Goal: Task Accomplishment & Management: Manage account settings

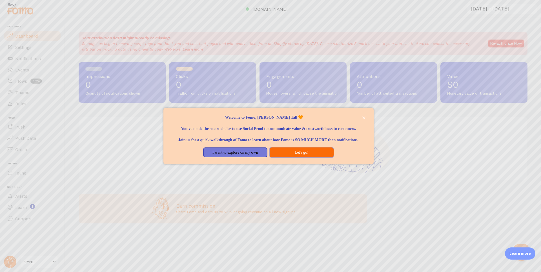
click at [285, 157] on button "Let's go!" at bounding box center [302, 152] width 64 height 10
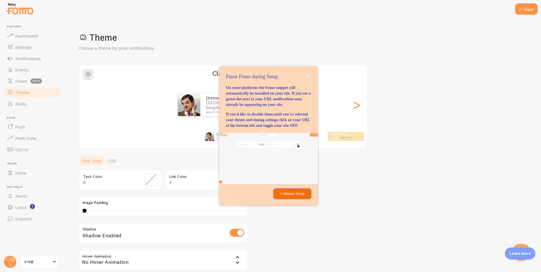
click at [298, 196] on p "Continue Setup" at bounding box center [292, 194] width 30 height 6
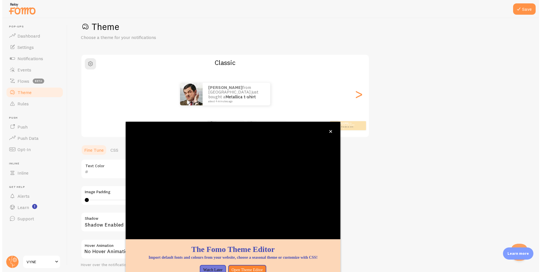
scroll to position [16, 0]
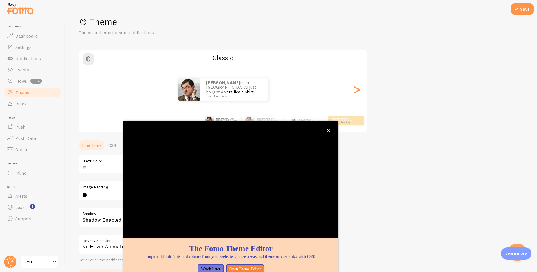
click at [423, 164] on div "Theme Choose a theme for your notifications Classic [PERSON_NAME] from [GEOGRAP…" at bounding box center [301, 150] width 445 height 268
click at [328, 131] on icon "close," at bounding box center [328, 130] width 3 height 3
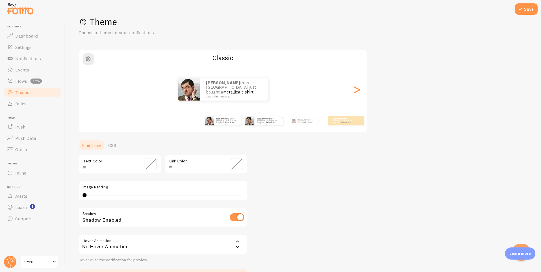
click at [260, 123] on small "about 4 minutes ago" at bounding box center [268, 123] width 23 height 1
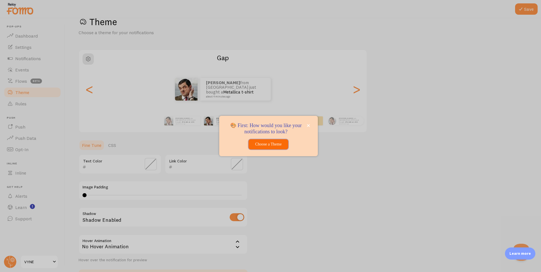
click at [264, 142] on button "Choose a Theme" at bounding box center [269, 144] width 40 height 10
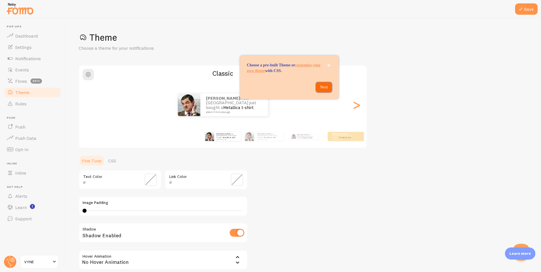
click at [323, 90] on p "Next" at bounding box center [323, 87] width 9 height 6
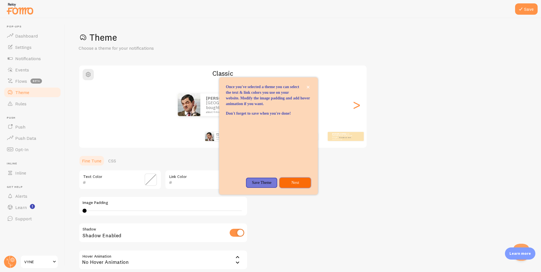
click at [292, 185] on p "Next" at bounding box center [295, 183] width 25 height 6
click at [297, 188] on div "Theme Choose a theme for your notifications Classic [PERSON_NAME] from [GEOGRAP…" at bounding box center [303, 166] width 449 height 268
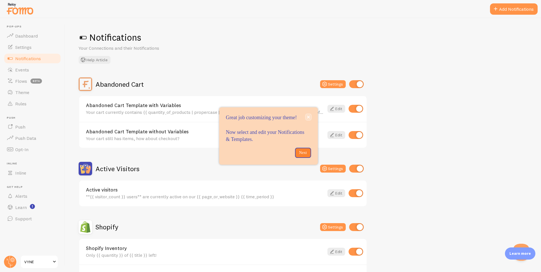
click at [307, 114] on button "close," at bounding box center [308, 117] width 5 height 6
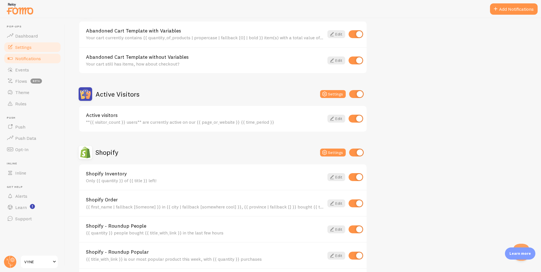
scroll to position [70, 0]
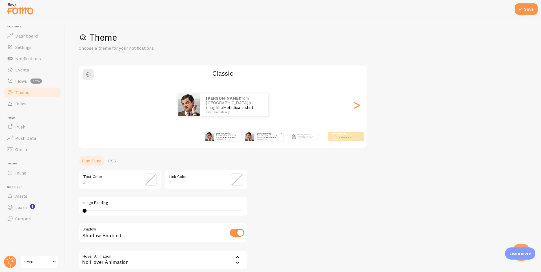
click at [252, 140] on img at bounding box center [249, 136] width 9 height 9
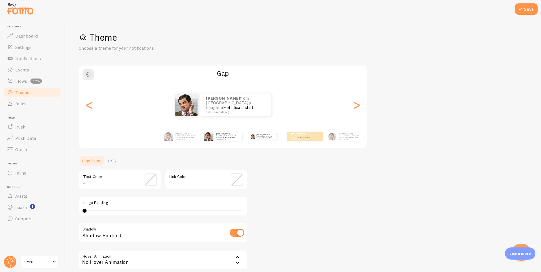
click at [264, 137] on link "Metallica t-shirt" at bounding box center [267, 138] width 10 height 2
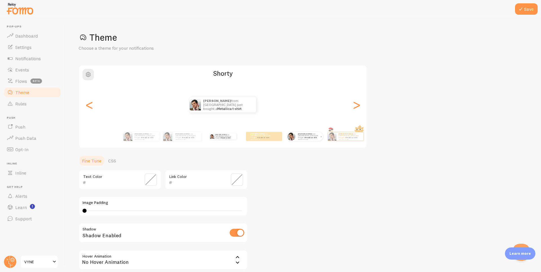
click at [297, 140] on div "[PERSON_NAME] from [GEOGRAPHIC_DATA] just bought a Metallica t-shirt about 4 mi…" at bounding box center [309, 136] width 27 height 9
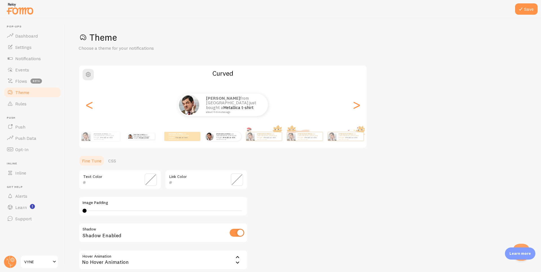
click at [152, 140] on div "[PERSON_NAME] from [GEOGRAPHIC_DATA] just bought a Metallica t-shirt about 4 mi…" at bounding box center [141, 136] width 36 height 16
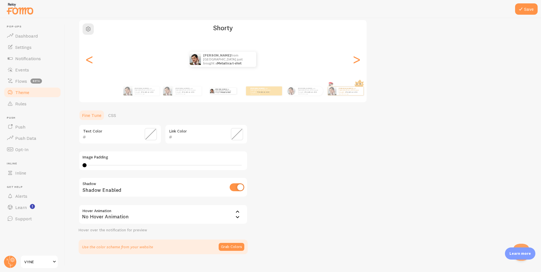
scroll to position [55, 0]
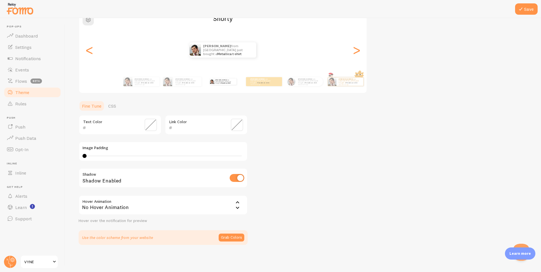
click at [118, 210] on div "No Hover Animation" at bounding box center [163, 205] width 169 height 20
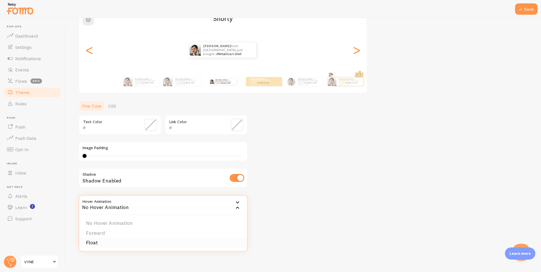
click at [108, 240] on li "Float" at bounding box center [163, 242] width 168 height 10
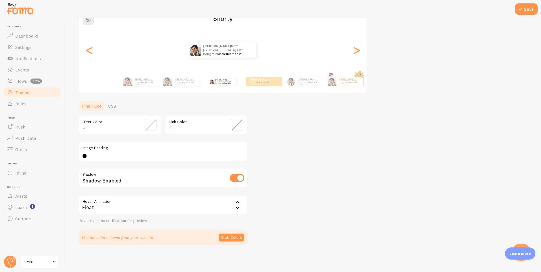
click at [134, 208] on div "Float" at bounding box center [163, 205] width 169 height 20
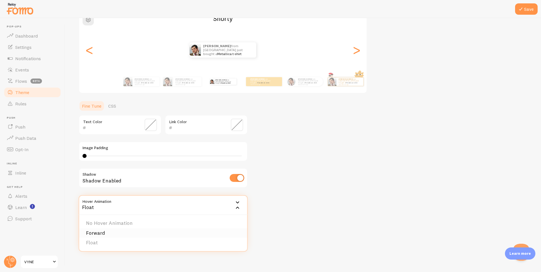
click at [112, 233] on li "Forward" at bounding box center [163, 233] width 168 height 10
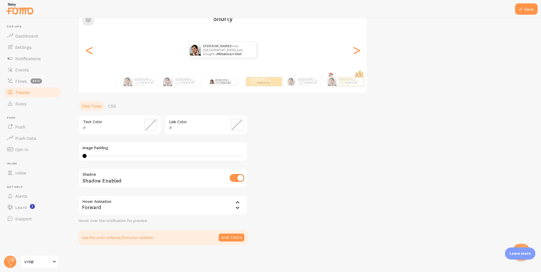
click at [121, 215] on div "Hover Animation forward Forward No Hover Animation Forward Float Hover over the…" at bounding box center [163, 209] width 169 height 28
click at [121, 211] on div "Forward" at bounding box center [163, 205] width 169 height 20
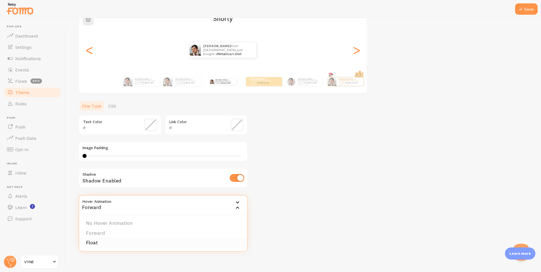
click at [108, 240] on li "Float" at bounding box center [163, 242] width 168 height 10
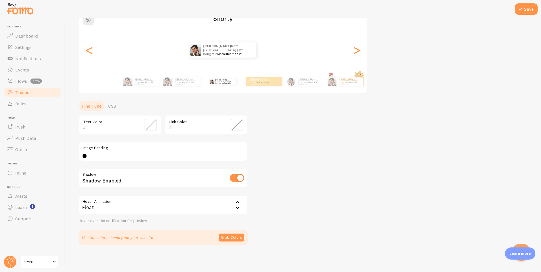
click at [139, 208] on div "Float" at bounding box center [163, 205] width 169 height 20
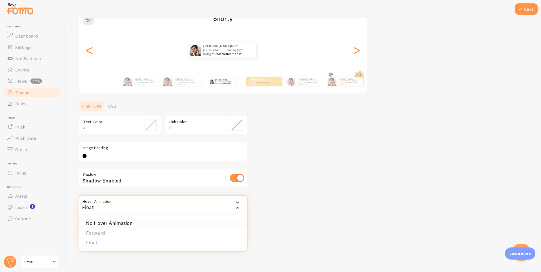
click at [114, 224] on li "No Hover Animation" at bounding box center [163, 223] width 168 height 10
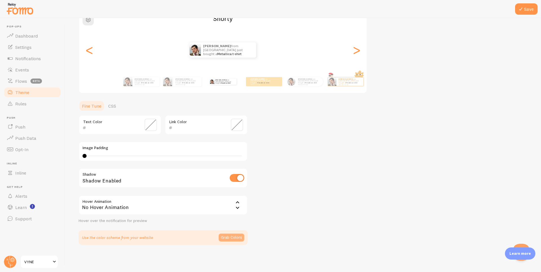
click at [228, 236] on button "Grab Colors" at bounding box center [232, 237] width 26 height 8
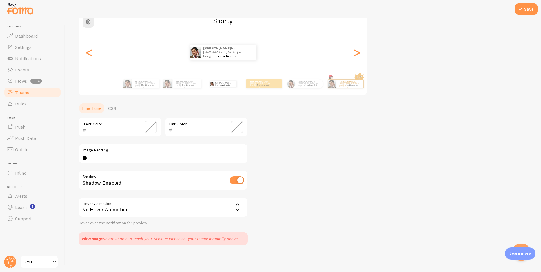
scroll to position [52, 0]
click at [150, 128] on span at bounding box center [151, 127] width 12 height 12
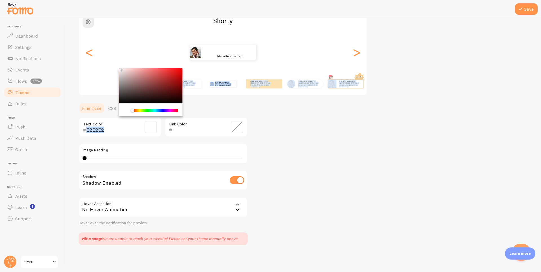
type input "FFFFFF"
drag, startPoint x: 121, startPoint y: 102, endPoint x: 118, endPoint y: 64, distance: 38.7
click at [118, 64] on div "Theme Choose a theme for your notifications [PERSON_NAME] from [GEOGRAPHIC_DATA…" at bounding box center [303, 111] width 449 height 265
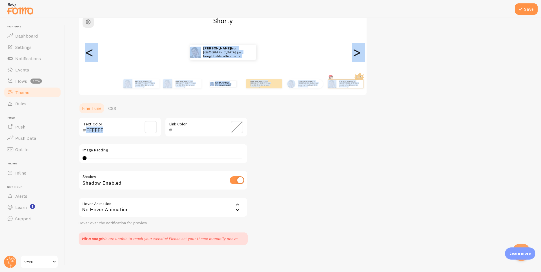
click at [131, 134] on div "FFFFFF Text Color" at bounding box center [120, 127] width 83 height 20
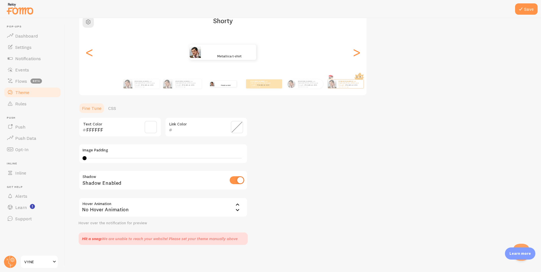
click at [234, 125] on span at bounding box center [237, 127] width 12 height 12
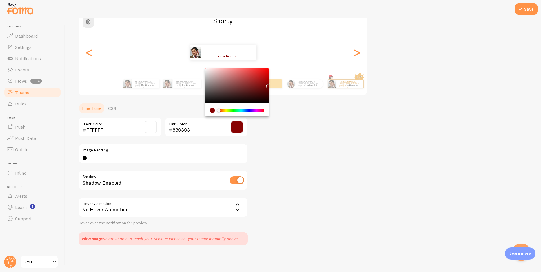
drag, startPoint x: 207, startPoint y: 102, endPoint x: 221, endPoint y: 94, distance: 16.1
click at [267, 85] on div "Chrome color picker" at bounding box center [237, 85] width 63 height 35
type input "860303"
click at [151, 123] on span at bounding box center [151, 127] width 12 height 12
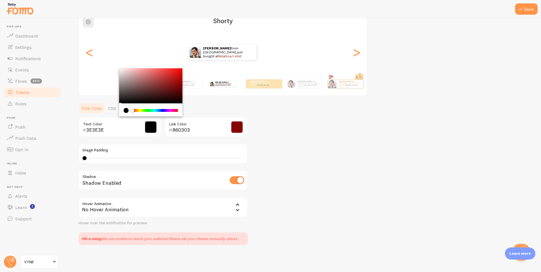
type input "000000"
drag, startPoint x: 120, startPoint y: 69, endPoint x: 189, endPoint y: 145, distance: 102.6
click at [113, 120] on div "000000 Text Color" at bounding box center [120, 127] width 83 height 20
click at [189, 145] on div "Image Padding 0 0 - undefined" at bounding box center [163, 154] width 169 height 20
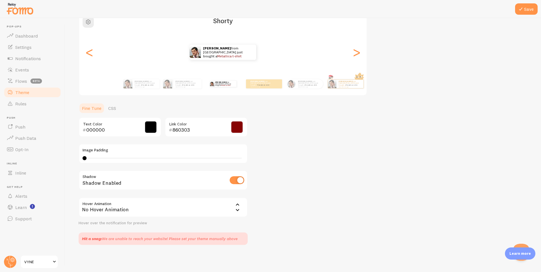
click at [238, 129] on span at bounding box center [237, 127] width 12 height 12
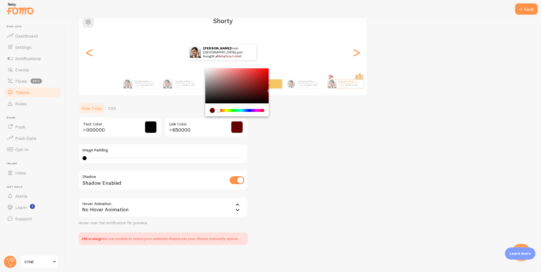
type input "590000"
drag, startPoint x: 268, startPoint y: 86, endPoint x: 271, endPoint y: 91, distance: 5.6
click at [271, 91] on div "Theme Choose a theme for your notifications [PERSON_NAME] from [GEOGRAPHIC_DATA…" at bounding box center [303, 111] width 449 height 265
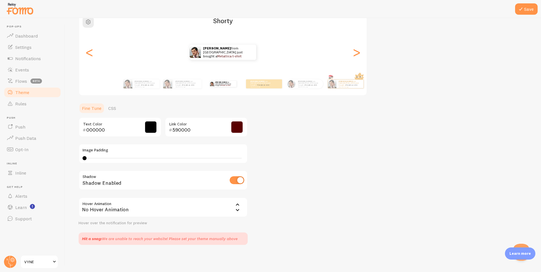
click at [283, 138] on div "Theme Choose a theme for your notifications [PERSON_NAME] from [GEOGRAPHIC_DATA…" at bounding box center [303, 111] width 449 height 265
click at [530, 10] on button "Save" at bounding box center [526, 8] width 23 height 11
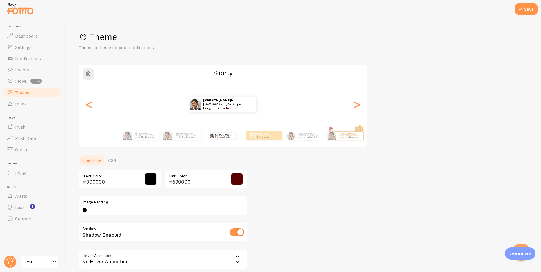
scroll to position [0, 0]
click at [213, 105] on p "[PERSON_NAME] from [GEOGRAPHIC_DATA] just bought a Metallica t-shirt about 4 mi…" at bounding box center [226, 104] width 47 height 15
click at [38, 34] on link "Dashboard" at bounding box center [32, 35] width 58 height 11
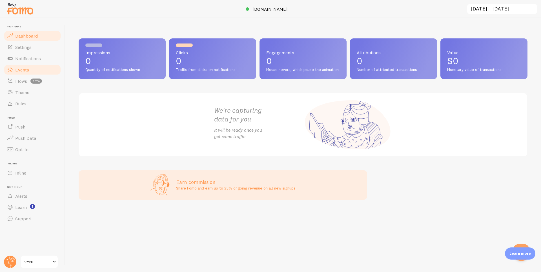
click at [22, 68] on span "Events" at bounding box center [22, 70] width 14 height 6
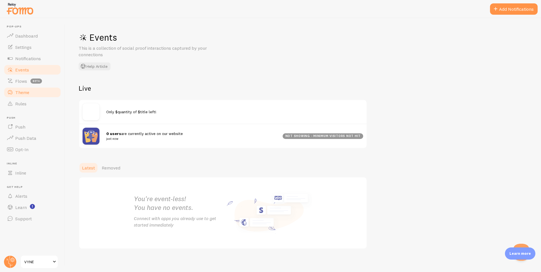
click at [24, 97] on link "Theme" at bounding box center [32, 92] width 58 height 11
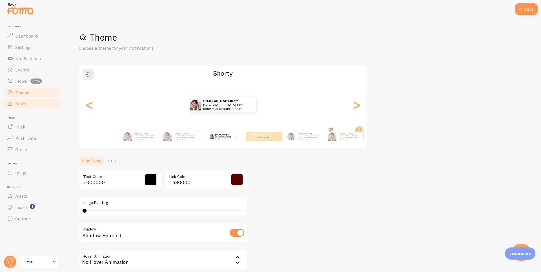
click at [25, 104] on span "Rules" at bounding box center [20, 104] width 11 height 6
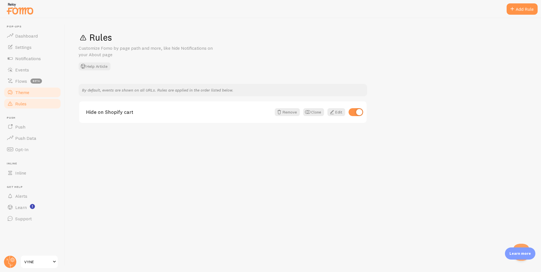
click at [29, 96] on link "Theme" at bounding box center [32, 92] width 58 height 11
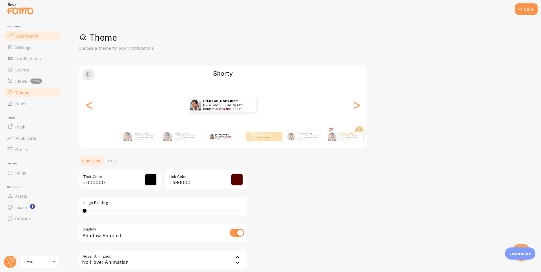
click at [33, 40] on link "Dashboard" at bounding box center [32, 35] width 58 height 11
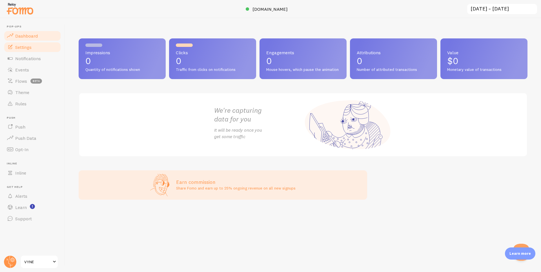
click at [37, 50] on link "Settings" at bounding box center [32, 46] width 58 height 11
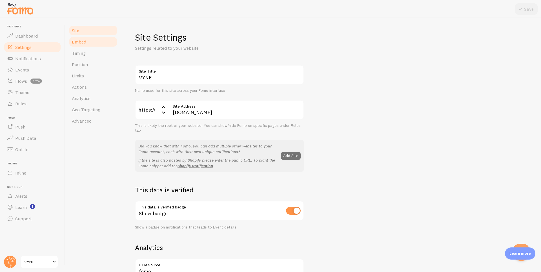
click at [87, 41] on link "Embed" at bounding box center [93, 41] width 49 height 11
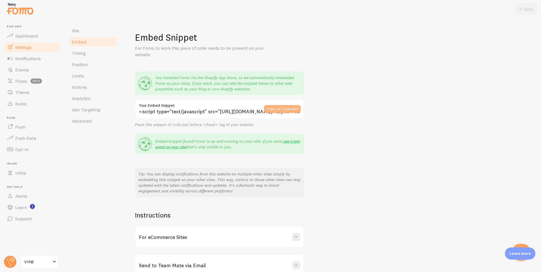
click at [274, 109] on button "Copy to Clipboard" at bounding box center [282, 109] width 37 height 8
click at [87, 54] on link "Timing" at bounding box center [93, 52] width 49 height 11
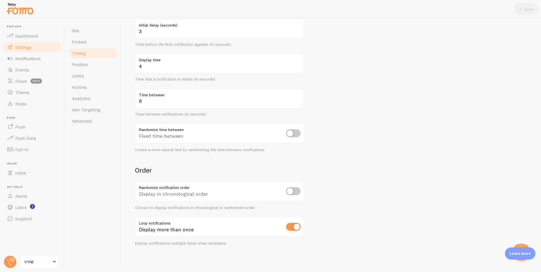
scroll to position [62, 0]
click at [298, 98] on input "9" at bounding box center [219, 98] width 169 height 20
type input "10"
click at [298, 98] on input "10" at bounding box center [219, 98] width 169 height 20
click at [530, 8] on button "Save" at bounding box center [526, 8] width 23 height 11
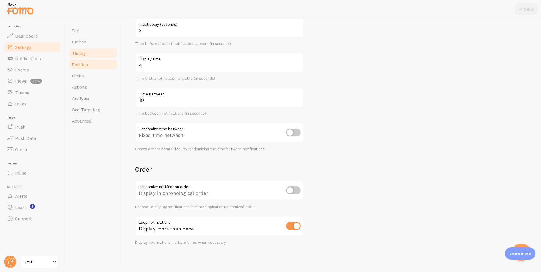
click at [98, 68] on link "Position" at bounding box center [93, 64] width 49 height 11
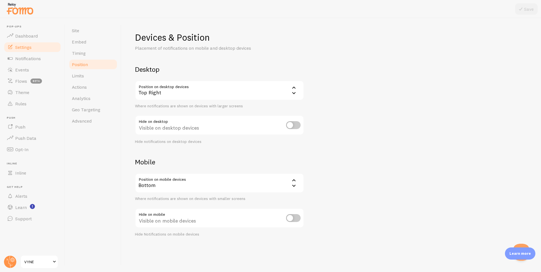
click at [210, 182] on div "Bottom" at bounding box center [219, 183] width 169 height 20
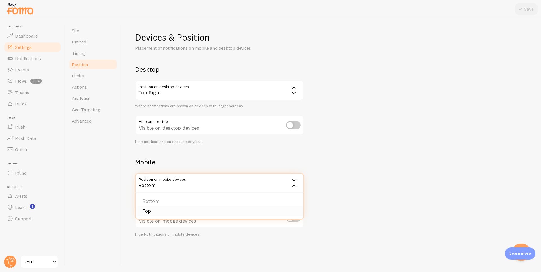
click at [164, 208] on li "Top" at bounding box center [220, 211] width 168 height 10
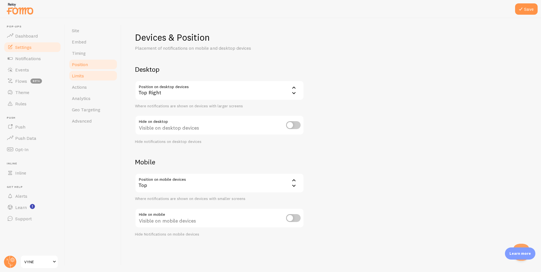
click at [86, 77] on link "Limits" at bounding box center [93, 75] width 49 height 11
click at [531, 10] on button "Save" at bounding box center [526, 8] width 23 height 11
click at [81, 78] on span "Limits" at bounding box center [78, 76] width 12 height 6
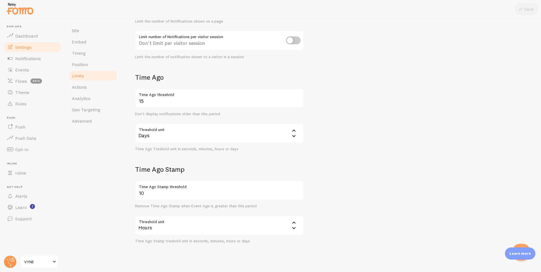
scroll to position [94, 0]
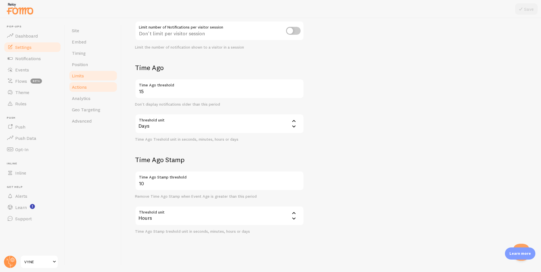
click at [84, 84] on span "Actions" at bounding box center [79, 87] width 15 height 6
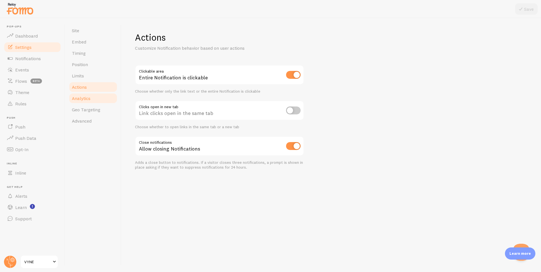
click at [89, 98] on span "Analytics" at bounding box center [81, 98] width 19 height 6
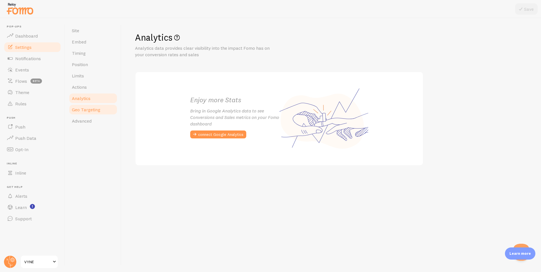
click at [98, 109] on span "Geo Targeting" at bounding box center [86, 110] width 28 height 6
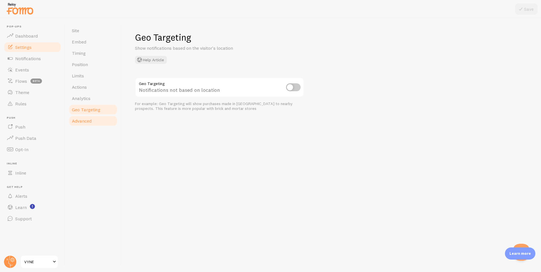
click at [94, 122] on link "Advanced" at bounding box center [93, 120] width 49 height 11
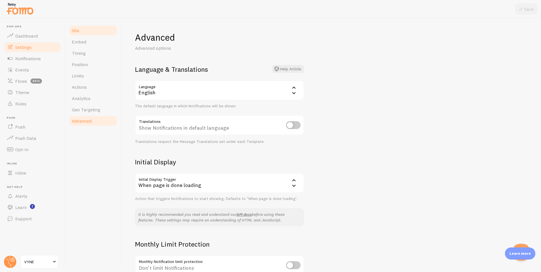
click at [86, 36] on link "Site" at bounding box center [93, 30] width 49 height 11
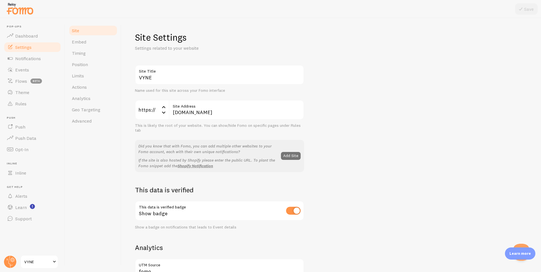
click at [87, 34] on link "Site" at bounding box center [93, 30] width 49 height 11
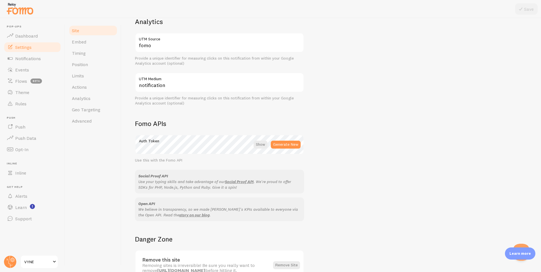
scroll to position [261, 0]
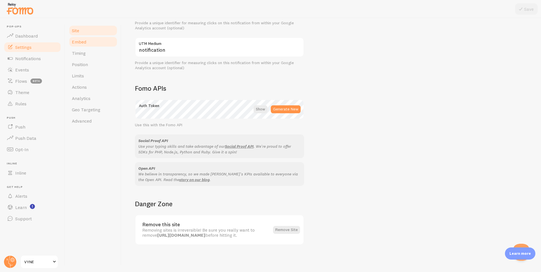
click at [87, 43] on link "Embed" at bounding box center [93, 41] width 49 height 11
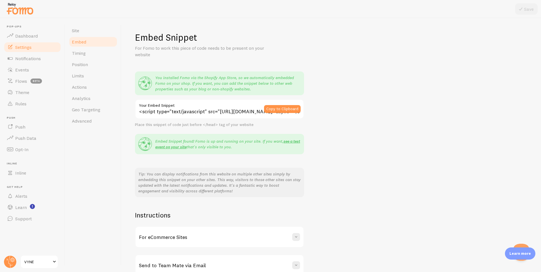
scroll to position [31, 0]
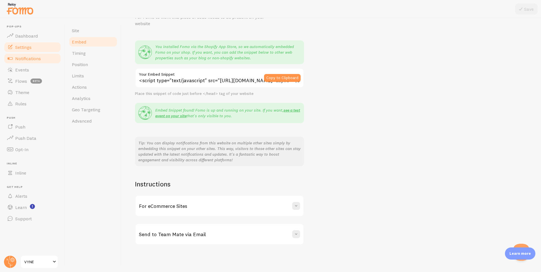
click at [31, 59] on span "Notifications" at bounding box center [28, 59] width 26 height 6
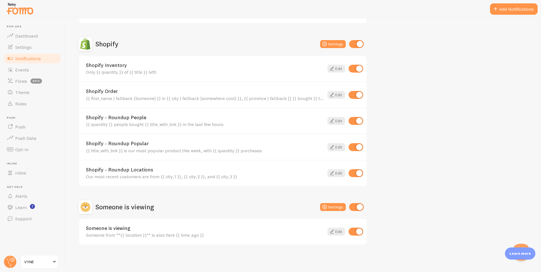
scroll to position [155, 0]
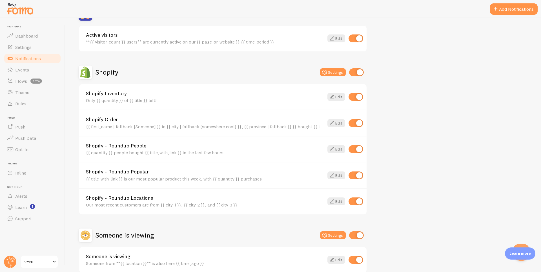
click at [353, 96] on input "checkbox" at bounding box center [356, 97] width 15 height 8
checkbox input "false"
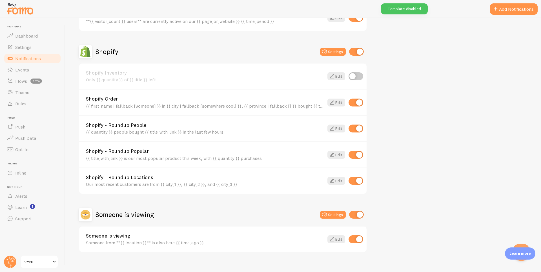
scroll to position [183, 0]
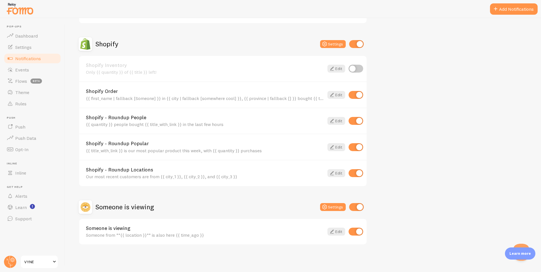
click at [354, 120] on input "checkbox" at bounding box center [356, 121] width 15 height 8
checkbox input "false"
click at [356, 148] on input "checkbox" at bounding box center [356, 147] width 15 height 8
checkbox input "false"
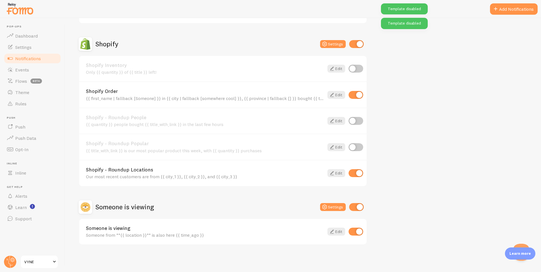
click at [359, 171] on input "checkbox" at bounding box center [356, 173] width 15 height 8
checkbox input "false"
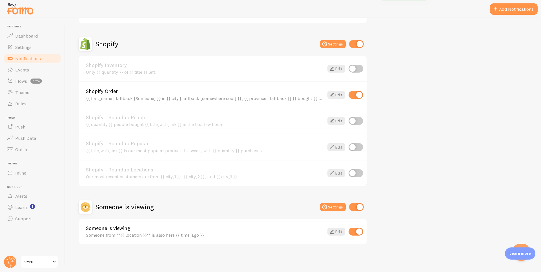
click at [355, 229] on input "checkbox" at bounding box center [356, 231] width 15 height 8
checkbox input "false"
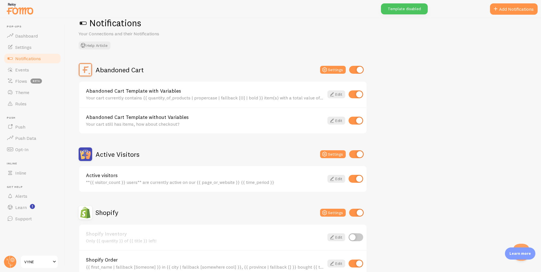
scroll to position [14, 0]
click at [353, 177] on input "checkbox" at bounding box center [356, 179] width 15 height 8
checkbox input "false"
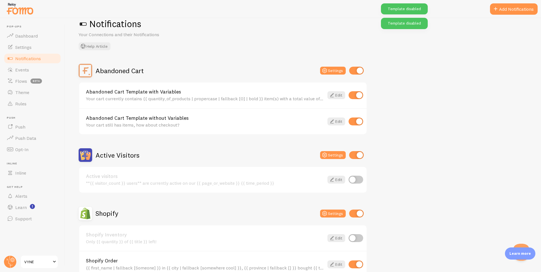
click at [354, 122] on input "checkbox" at bounding box center [356, 121] width 15 height 8
checkbox input "false"
click at [354, 95] on input "checkbox" at bounding box center [356, 95] width 15 height 8
checkbox input "false"
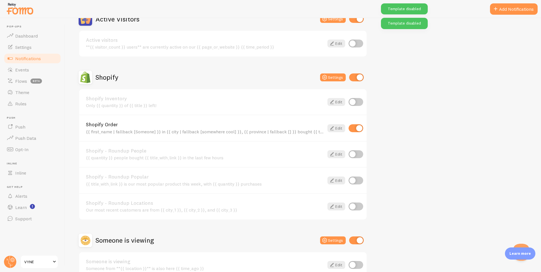
scroll to position [155, 0]
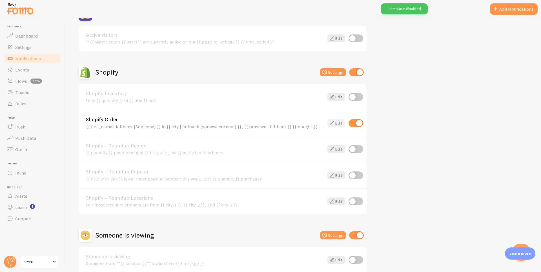
click at [333, 123] on icon at bounding box center [332, 123] width 7 height 7
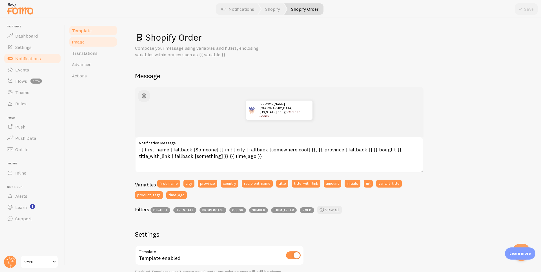
click at [92, 45] on link "Image" at bounding box center [93, 41] width 49 height 11
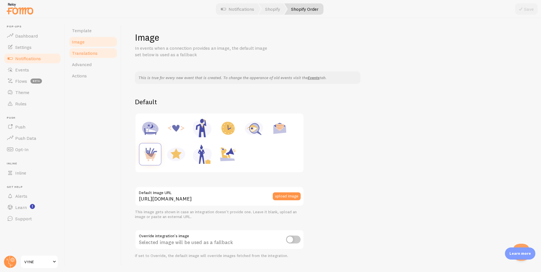
click at [88, 54] on span "Translations" at bounding box center [85, 53] width 26 height 6
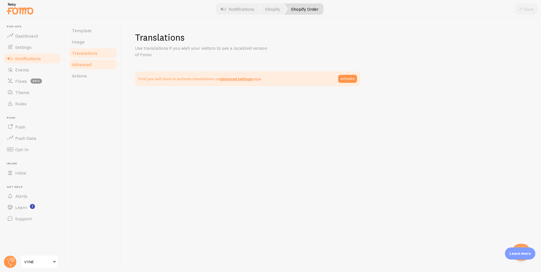
click at [86, 64] on span "Advanced" at bounding box center [82, 64] width 20 height 6
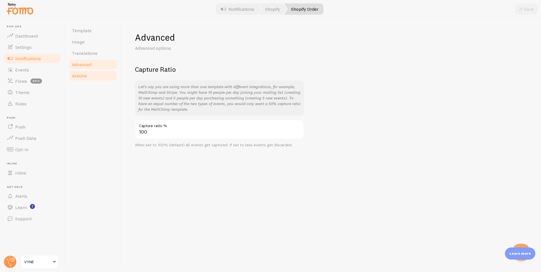
click at [86, 72] on link "Actions" at bounding box center [93, 75] width 49 height 11
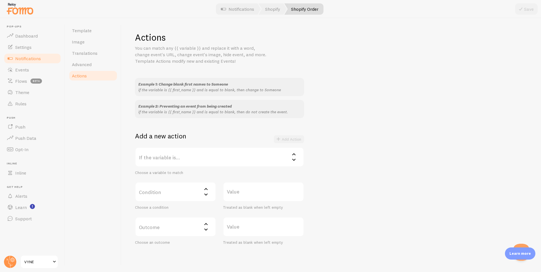
scroll to position [22, 0]
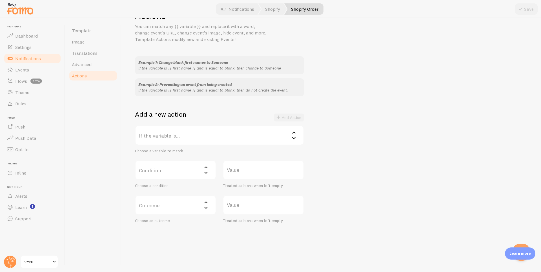
click at [218, 141] on label "If the variable is..." at bounding box center [219, 135] width 169 height 20
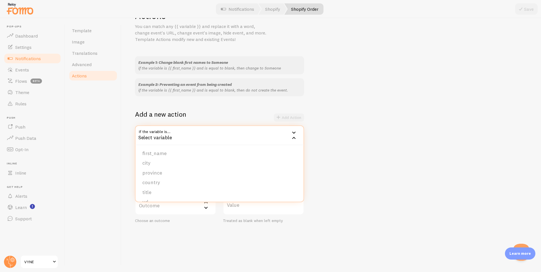
click at [362, 140] on div "Example 1: Change blank first names to Someone if the variable is {{ first_name…" at bounding box center [331, 139] width 393 height 167
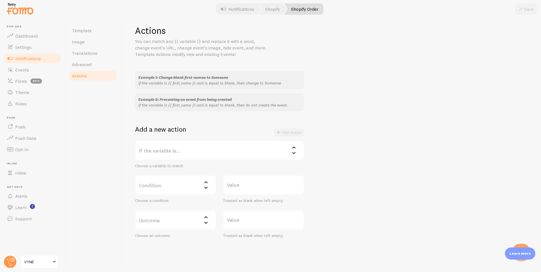
scroll to position [0, 0]
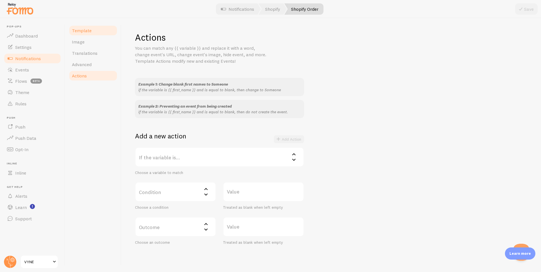
click at [99, 32] on link "Template" at bounding box center [93, 30] width 49 height 11
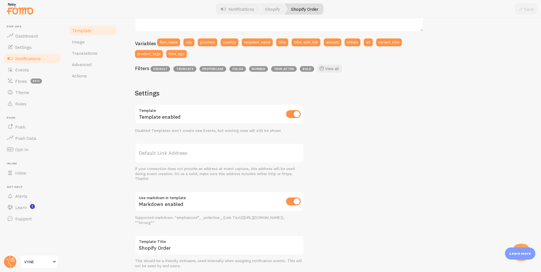
scroll to position [161, 0]
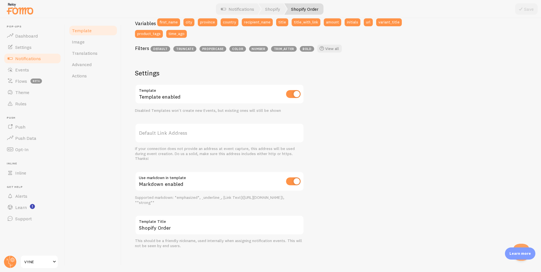
click at [18, 56] on span "Notifications" at bounding box center [28, 59] width 26 height 6
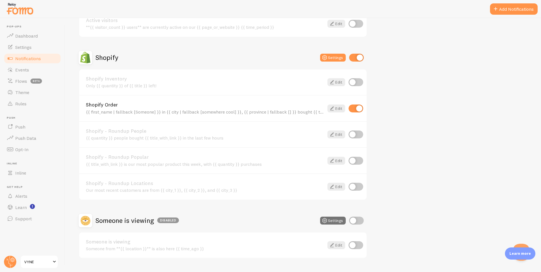
scroll to position [183, 0]
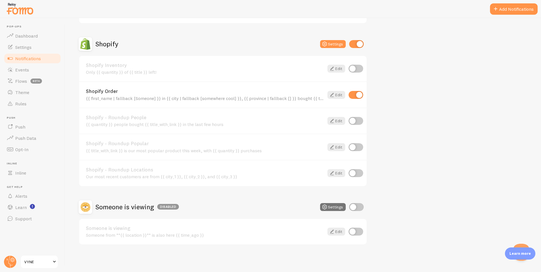
click at [357, 231] on input "checkbox" at bounding box center [356, 231] width 15 height 8
checkbox input "true"
click at [355, 208] on input "checkbox" at bounding box center [356, 207] width 15 height 8
checkbox input "true"
click at [352, 96] on input "checkbox" at bounding box center [356, 95] width 15 height 8
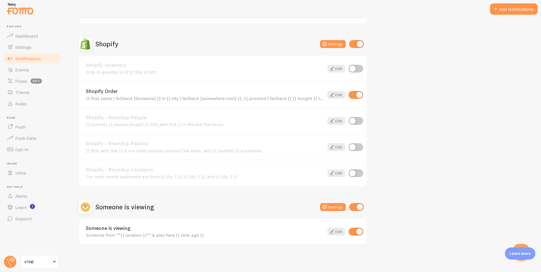
checkbox input "false"
click at [334, 230] on icon at bounding box center [332, 231] width 7 height 7
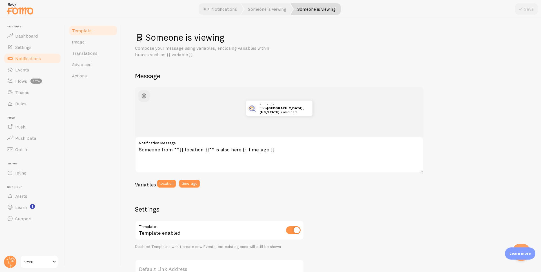
scroll to position [28, 0]
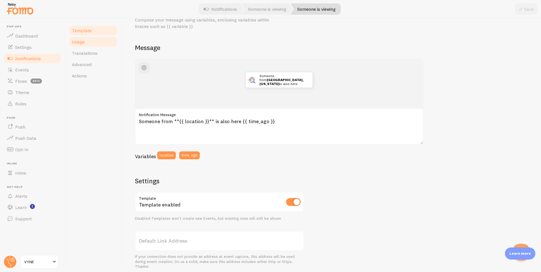
click at [78, 40] on span "Image" at bounding box center [78, 42] width 13 height 6
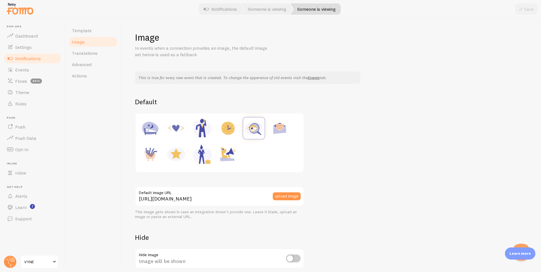
click at [150, 152] on img at bounding box center [150, 153] width 21 height 21
type input "[URL][DOMAIN_NAME]"
click at [103, 57] on link "Translations" at bounding box center [93, 52] width 49 height 11
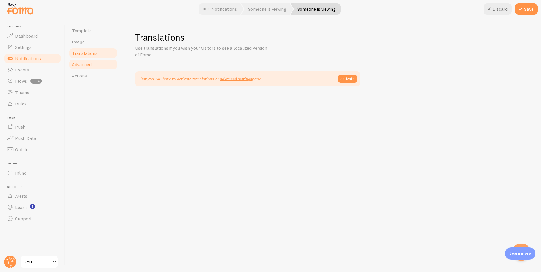
click at [90, 63] on span "Advanced" at bounding box center [82, 64] width 20 height 6
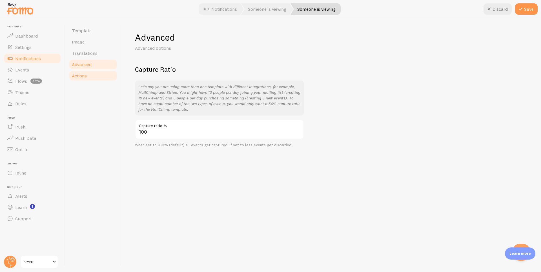
click at [91, 73] on link "Actions" at bounding box center [93, 75] width 49 height 11
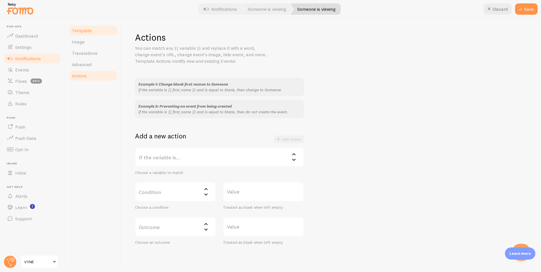
click at [88, 34] on link "Template" at bounding box center [93, 30] width 49 height 11
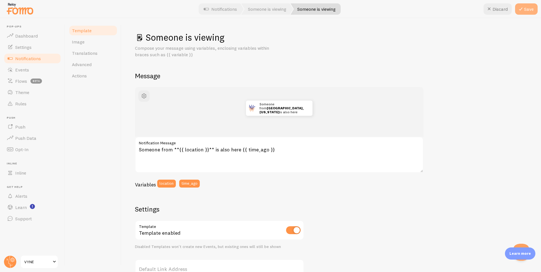
click at [522, 11] on icon at bounding box center [521, 9] width 7 height 7
